Goal: Information Seeking & Learning: Learn about a topic

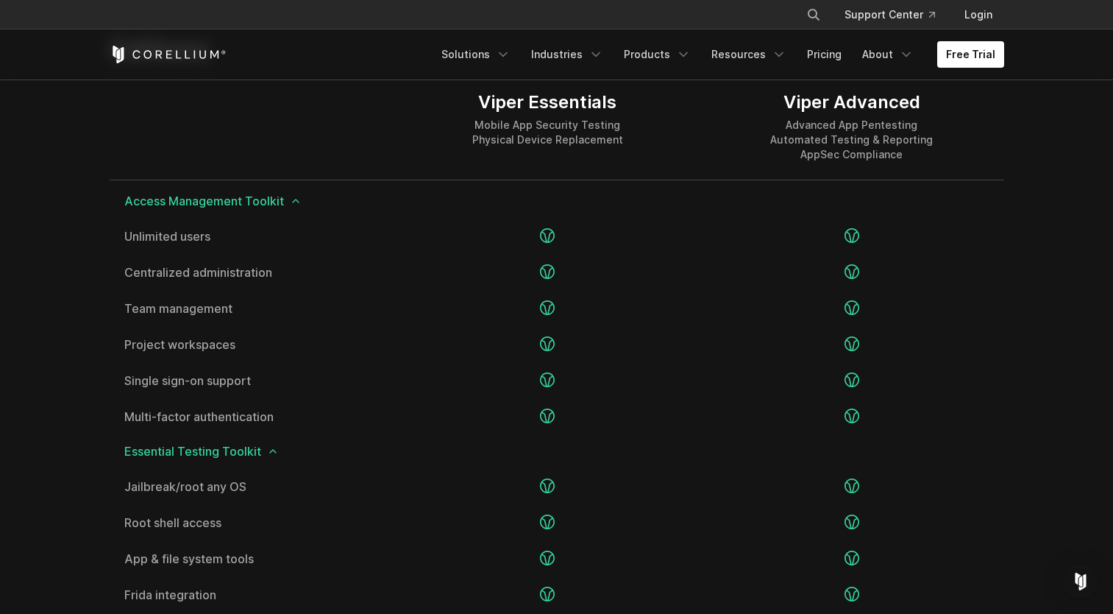
scroll to position [1880, 0]
click at [294, 205] on icon at bounding box center [296, 200] width 12 height 12
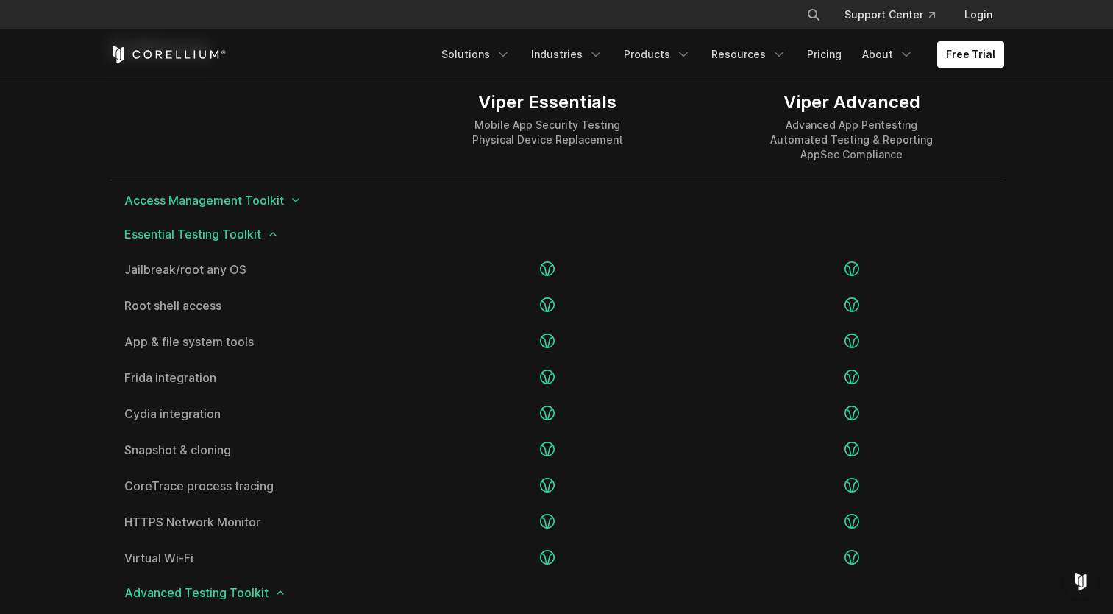
click at [294, 205] on icon at bounding box center [296, 200] width 12 height 12
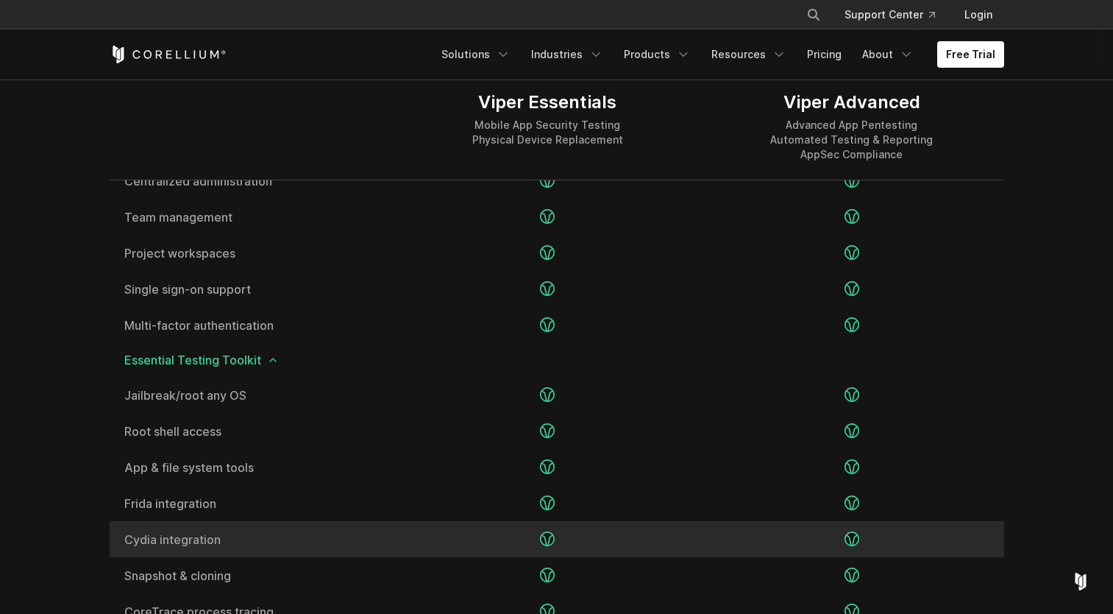
scroll to position [1969, 0]
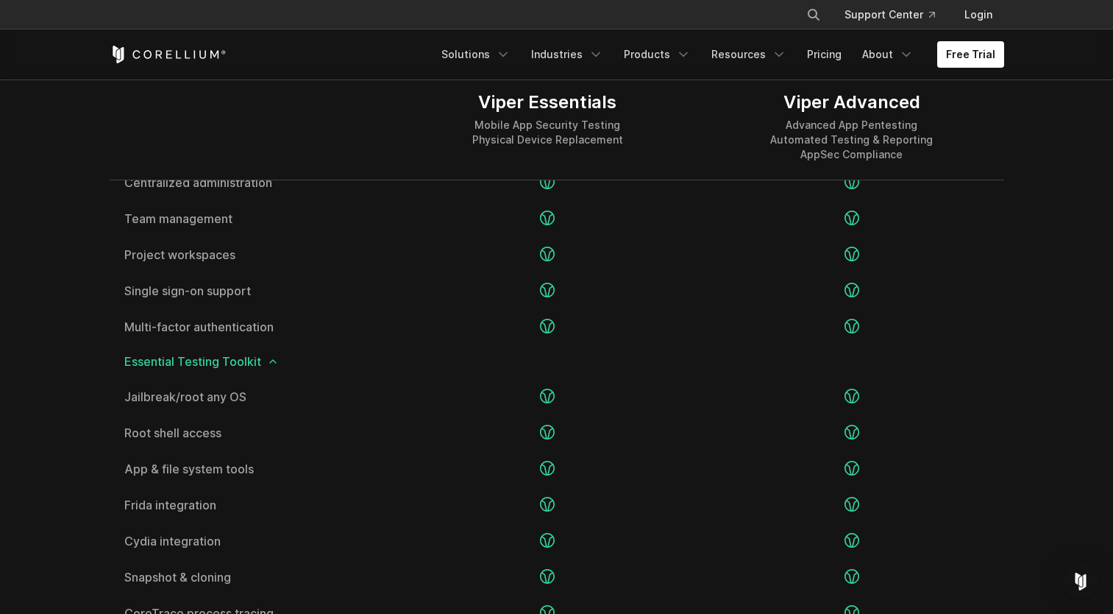
click at [270, 363] on icon at bounding box center [273, 361] width 12 height 12
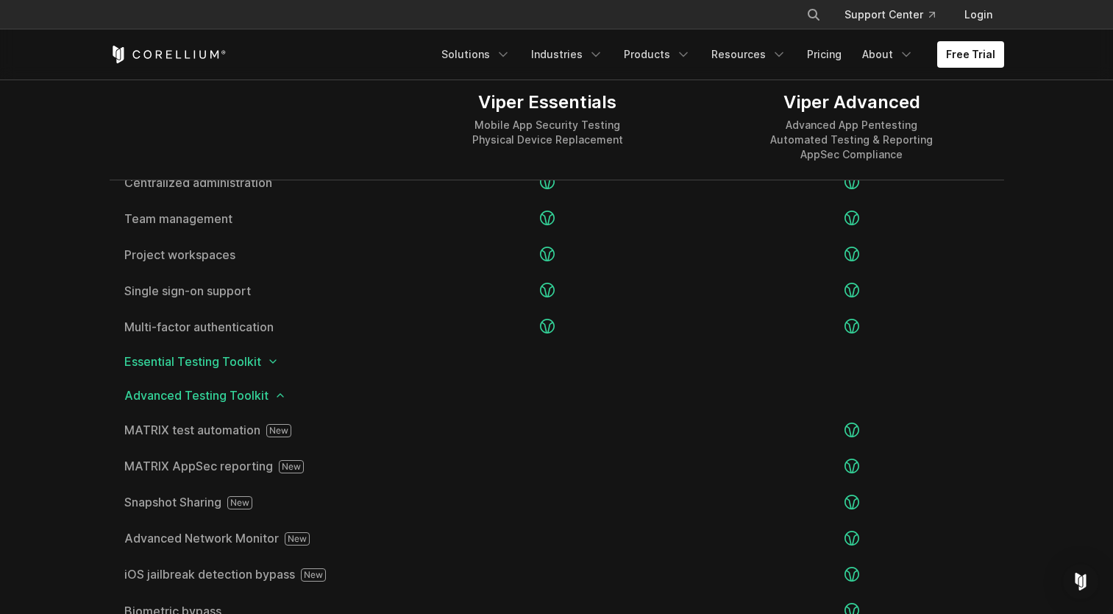
click at [270, 363] on icon at bounding box center [273, 361] width 12 height 12
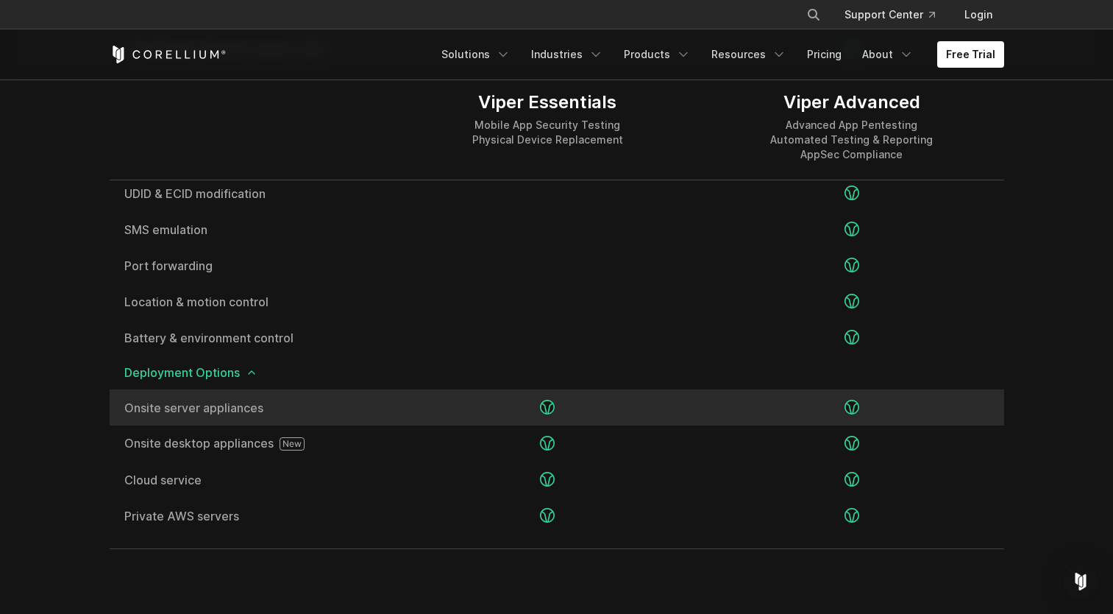
scroll to position [2858, 0]
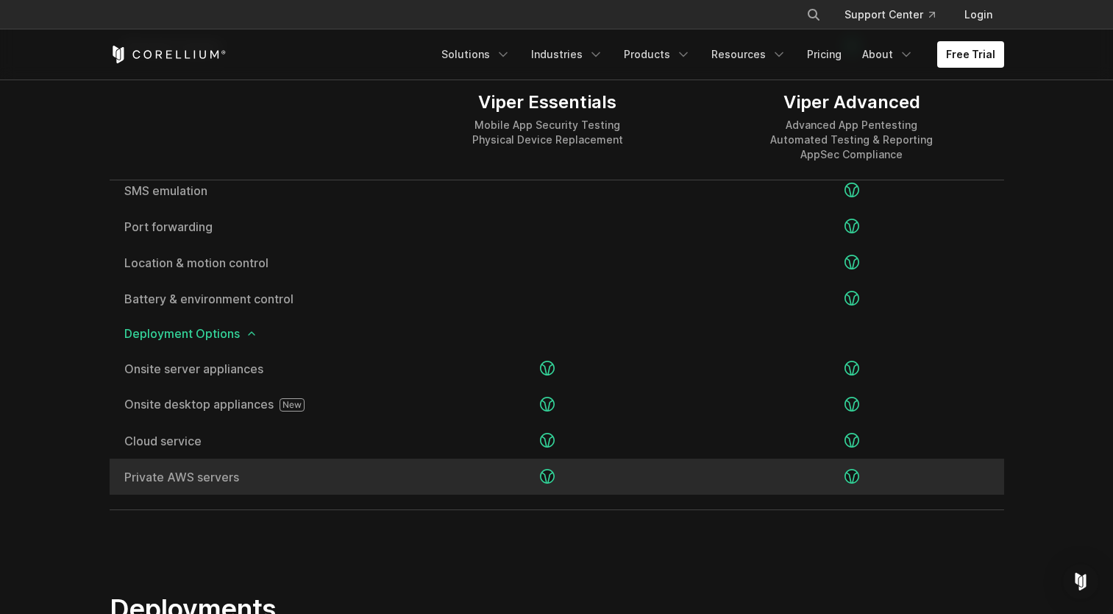
click at [192, 481] on span "Private AWS servers" at bounding box center [252, 477] width 257 height 12
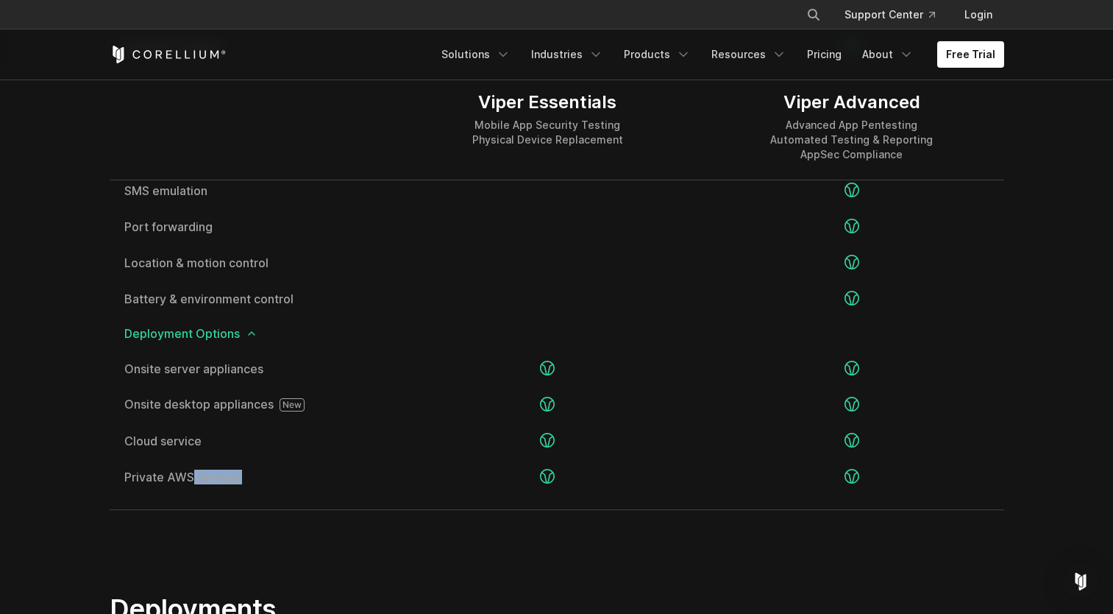
drag, startPoint x: 192, startPoint y: 481, endPoint x: 332, endPoint y: 508, distance: 142.4
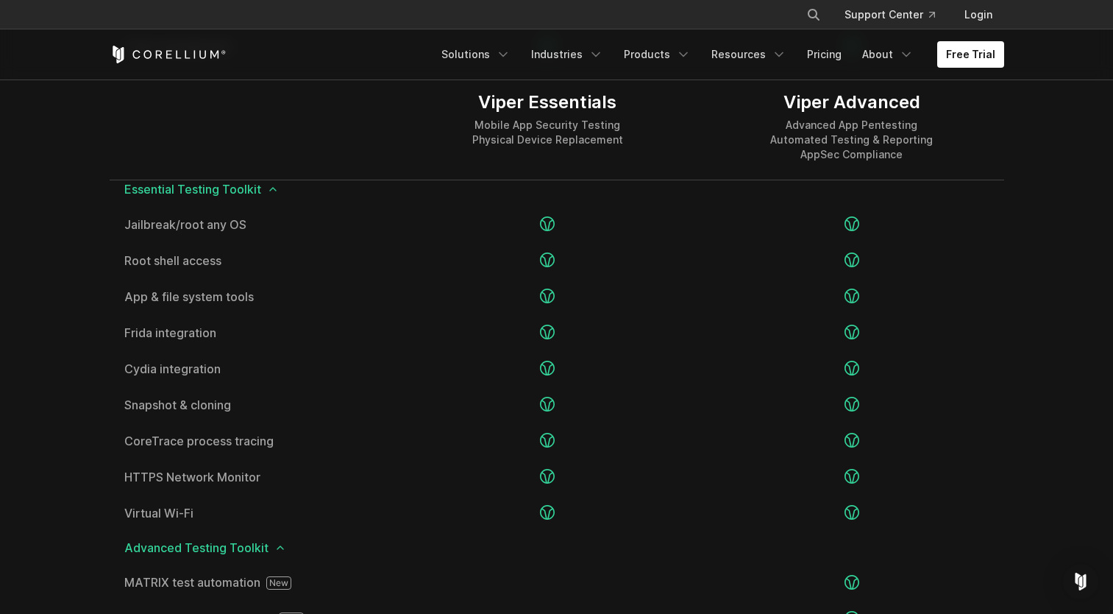
scroll to position [2139, 0]
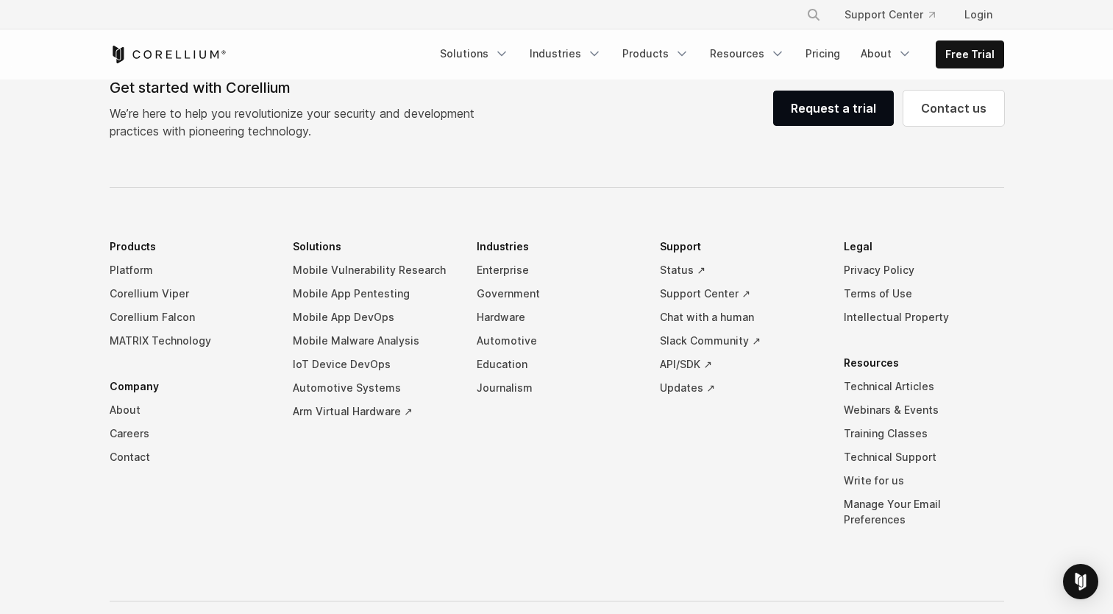
scroll to position [6722, 0]
